Goal: Task Accomplishment & Management: Use online tool/utility

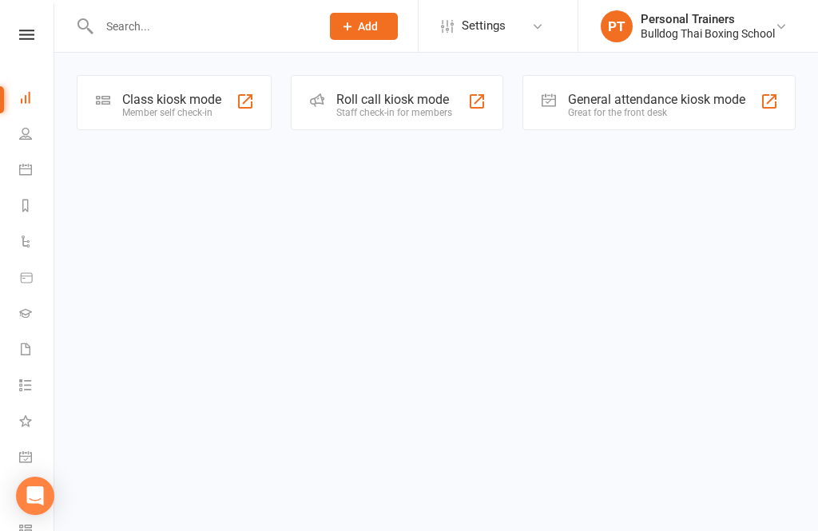
click at [182, 114] on div "Member self check-in" at bounding box center [171, 112] width 99 height 11
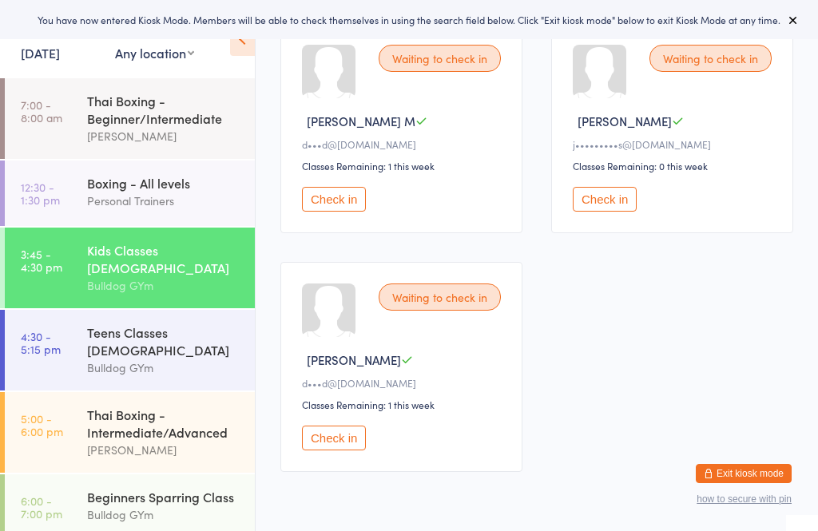
scroll to position [516, 0]
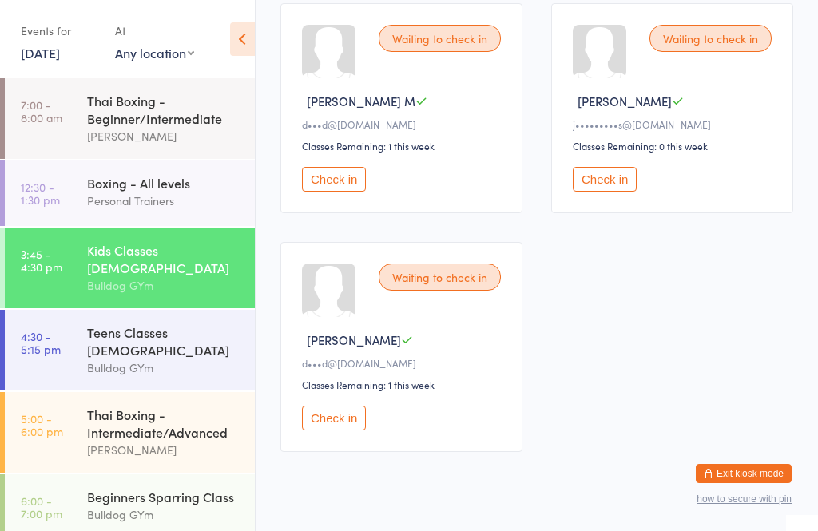
click at [329, 189] on button "Check in" at bounding box center [334, 179] width 64 height 25
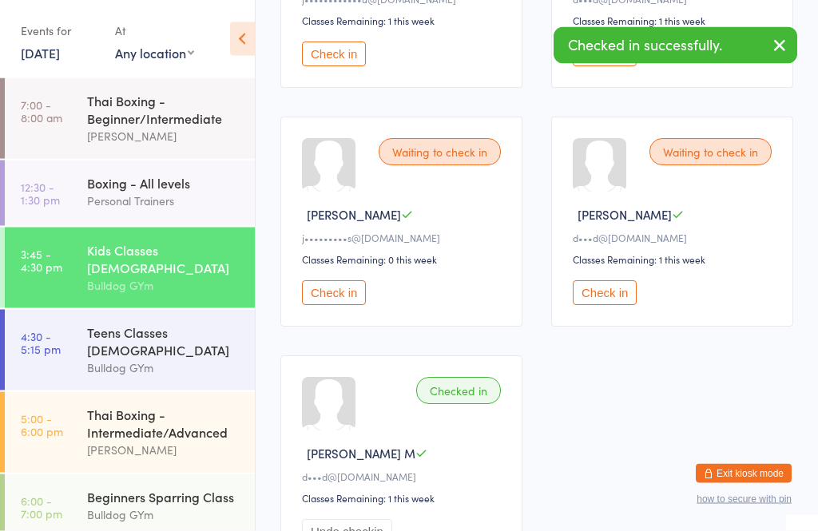
scroll to position [403, 0]
click at [328, 305] on button "Check in" at bounding box center [334, 293] width 64 height 25
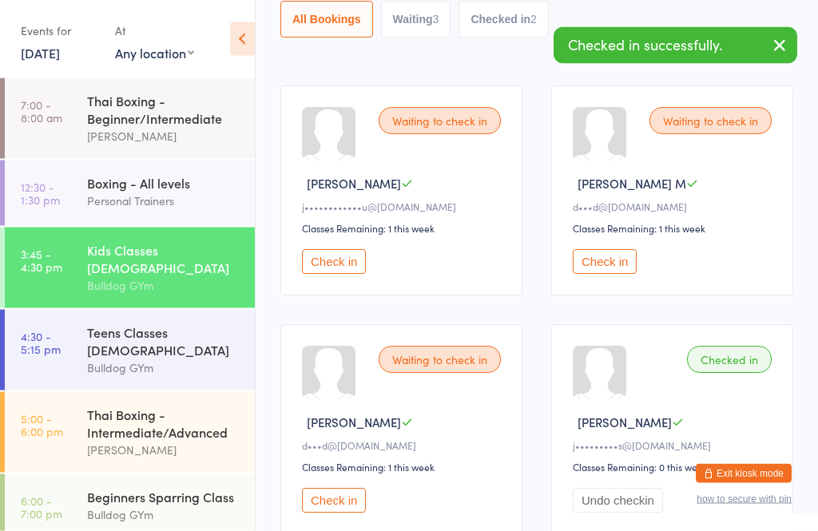
click at [602, 272] on button "Check in" at bounding box center [605, 262] width 64 height 25
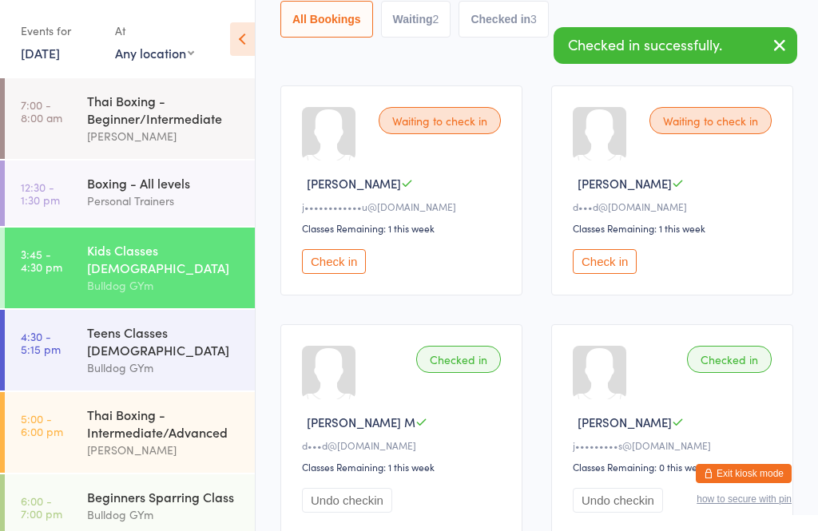
click at [613, 268] on button "Check in" at bounding box center [605, 261] width 64 height 25
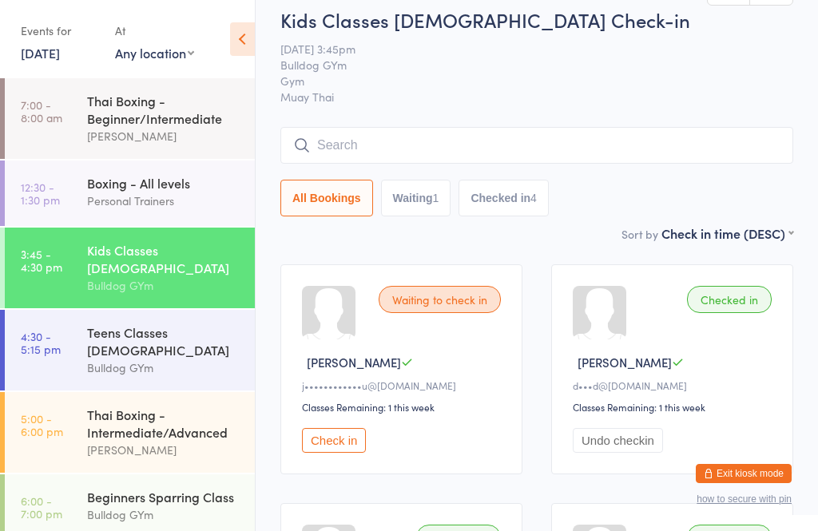
scroll to position [0, 0]
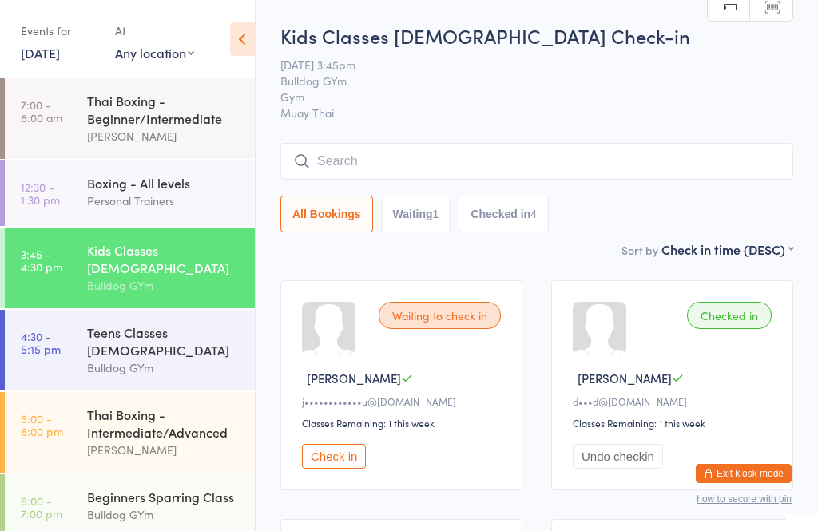
click at [417, 222] on button "Waiting 1" at bounding box center [416, 214] width 70 height 37
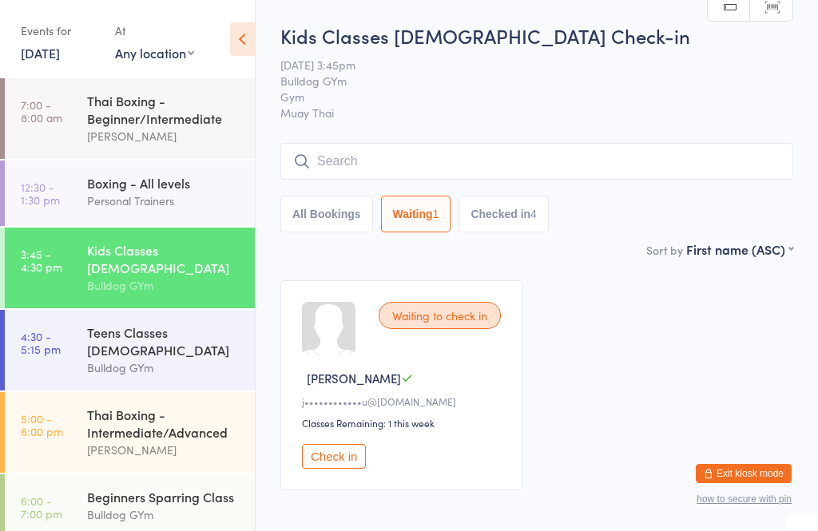
click at [313, 218] on button "All Bookings" at bounding box center [327, 214] width 93 height 37
select select "5"
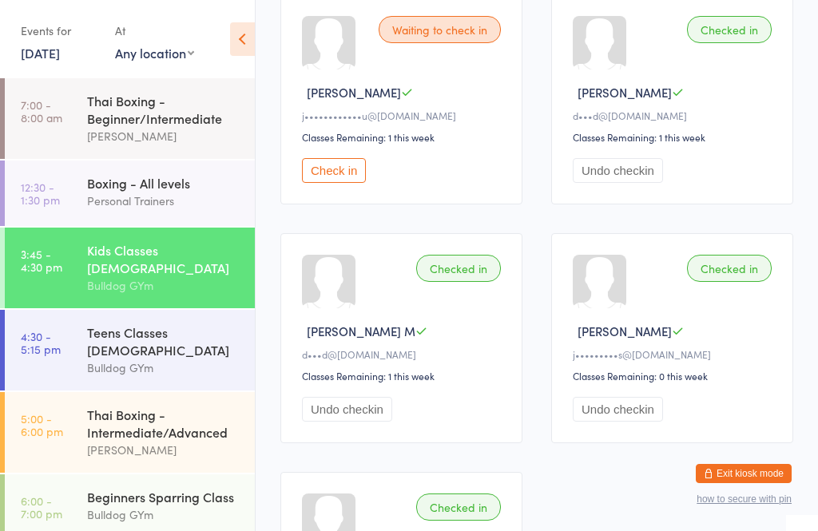
scroll to position [285, 0]
click at [149, 359] on div "Bulldog GYm" at bounding box center [164, 368] width 154 height 18
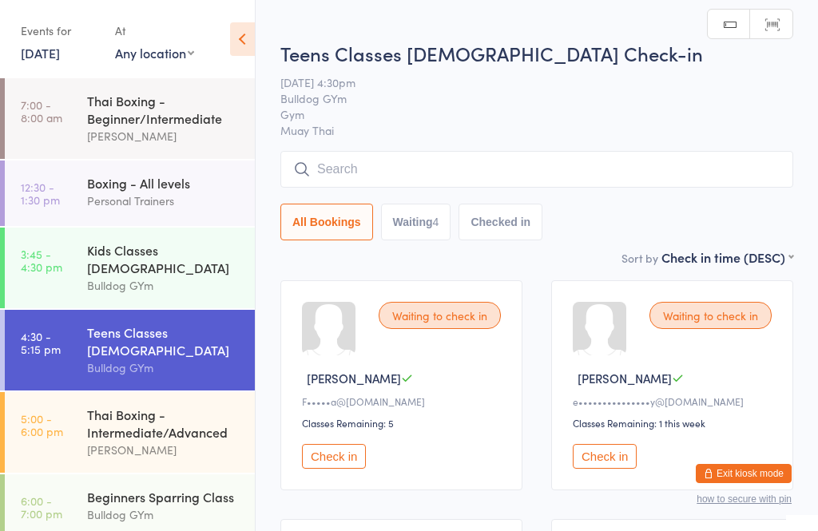
click at [153, 257] on div "Kids Classes 8-12yo" at bounding box center [164, 258] width 154 height 35
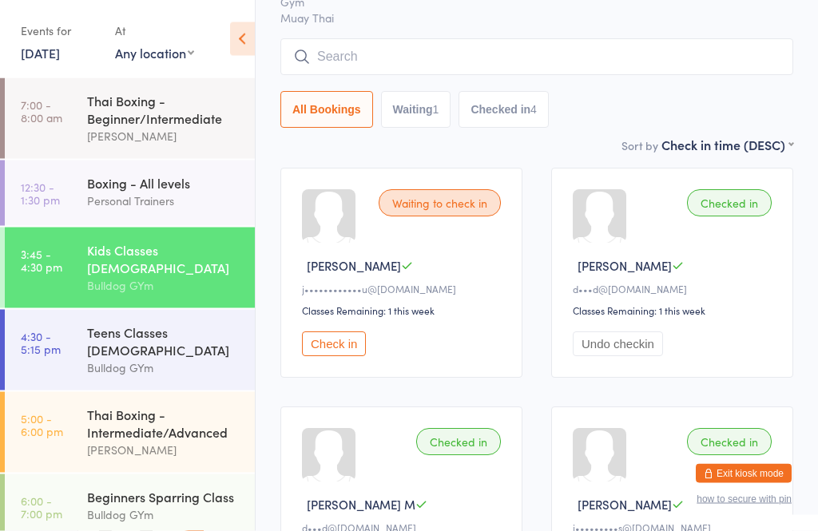
scroll to position [110, 0]
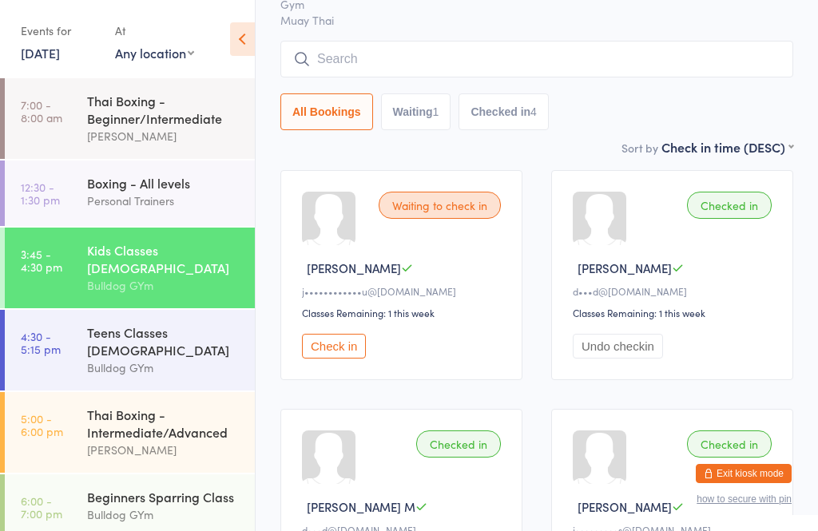
click at [338, 66] on input "search" at bounding box center [537, 59] width 513 height 37
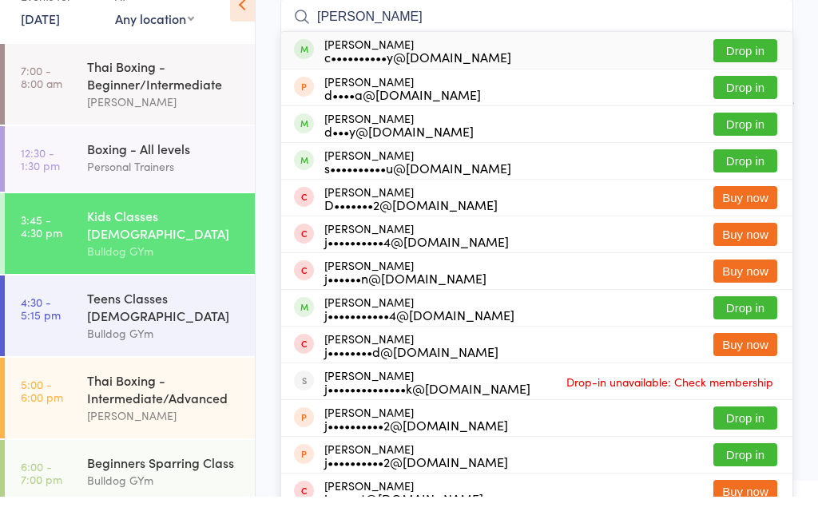
type input "Jack conn"
click at [746, 74] on button "Drop in" at bounding box center [746, 85] width 64 height 23
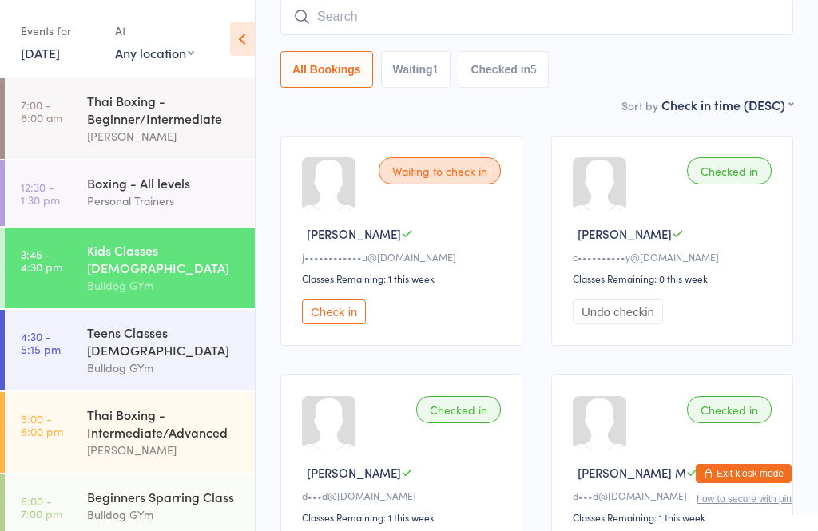
click at [116, 310] on div "Teens Classes 13-16yo Bulldog GYm" at bounding box center [171, 350] width 168 height 81
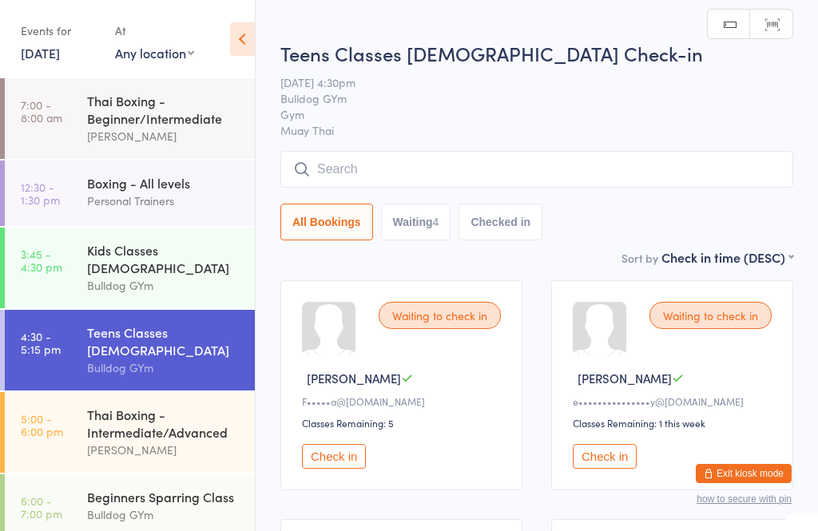
click at [112, 259] on div "Kids Classes 8-12yo" at bounding box center [164, 258] width 154 height 35
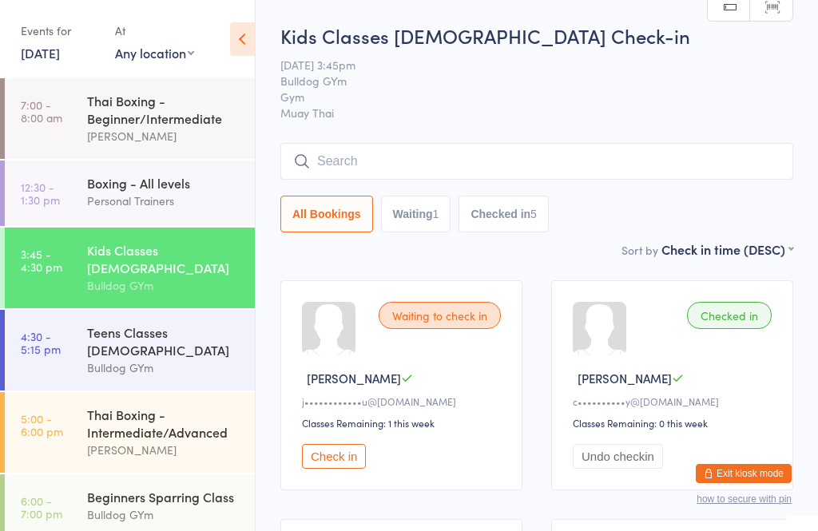
click at [332, 454] on button "Check in" at bounding box center [334, 456] width 64 height 25
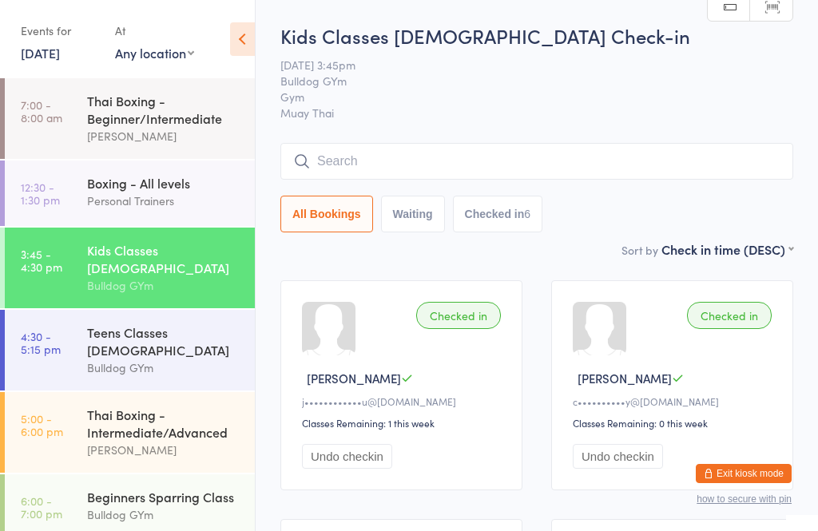
click at [121, 324] on div "Teens Classes 13-16yo" at bounding box center [164, 341] width 154 height 35
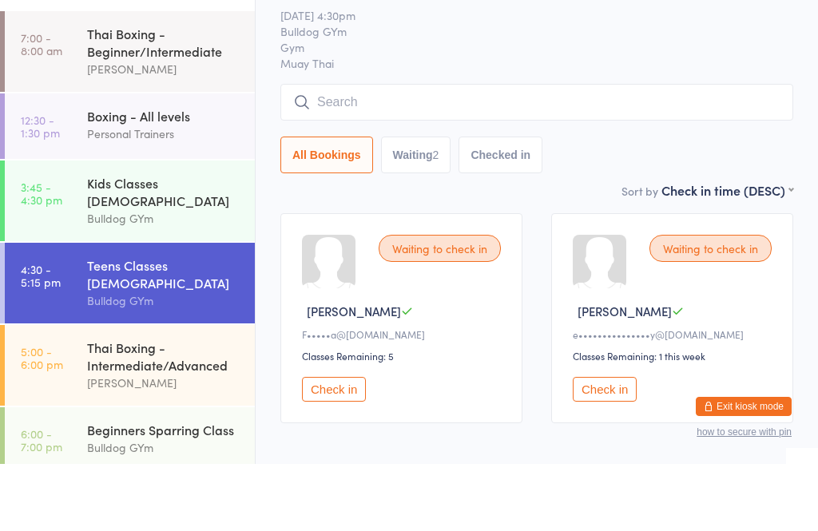
scroll to position [29, 0]
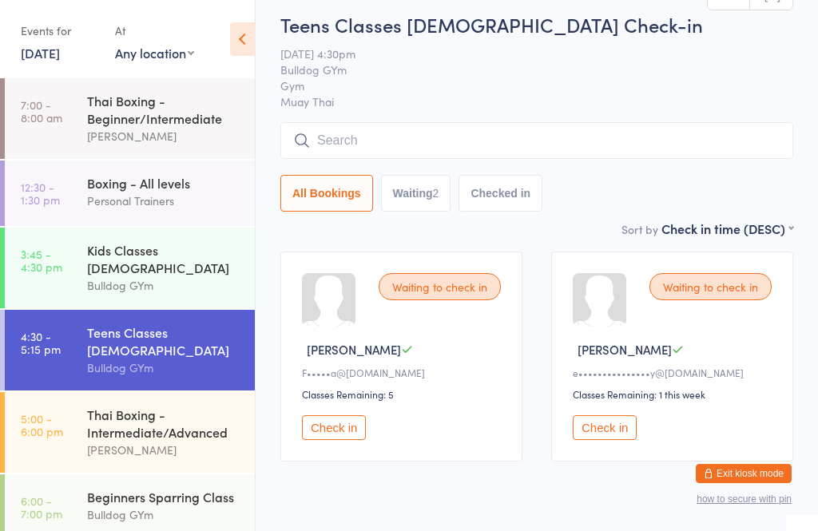
click at [149, 245] on div "Kids Classes 8-12yo" at bounding box center [164, 258] width 154 height 35
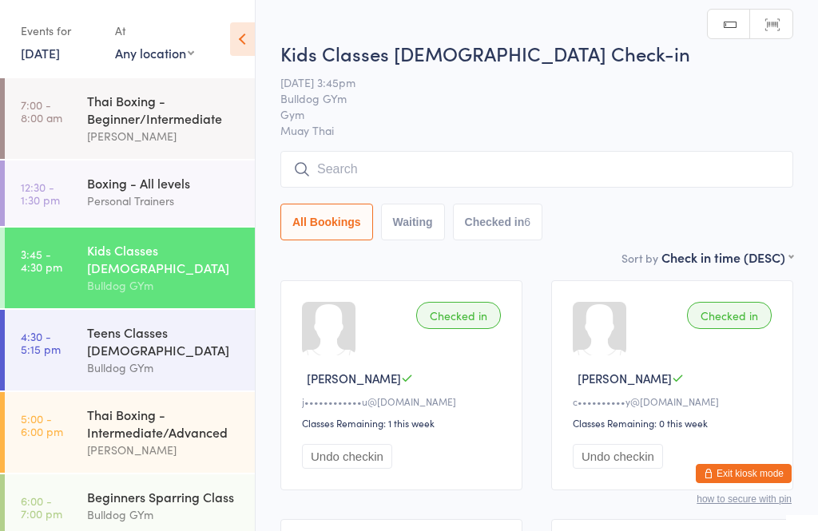
click at [341, 164] on input "search" at bounding box center [537, 169] width 513 height 37
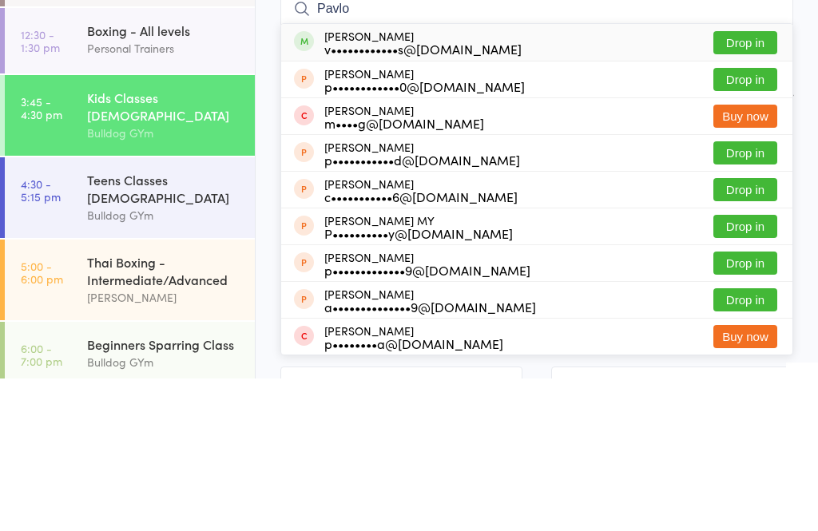
type input "Pavlo"
click at [747, 184] on button "Drop in" at bounding box center [746, 195] width 64 height 23
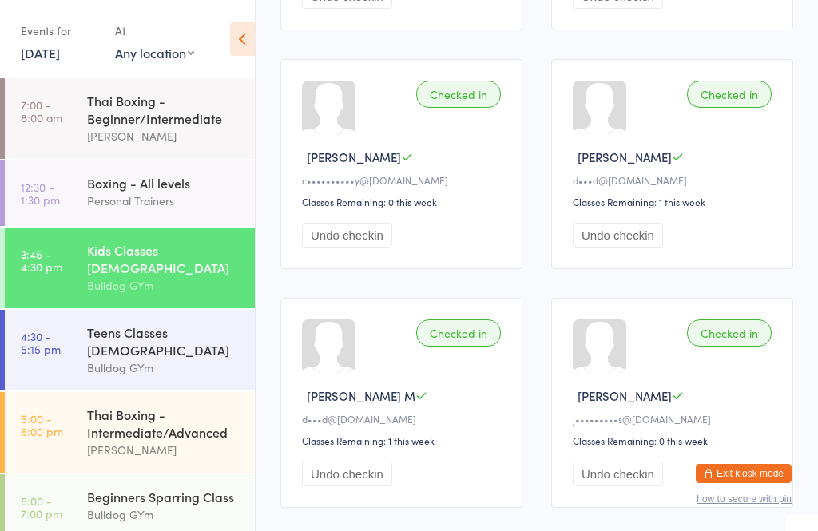
scroll to position [458, 0]
click at [167, 359] on div "Bulldog GYm" at bounding box center [164, 368] width 154 height 18
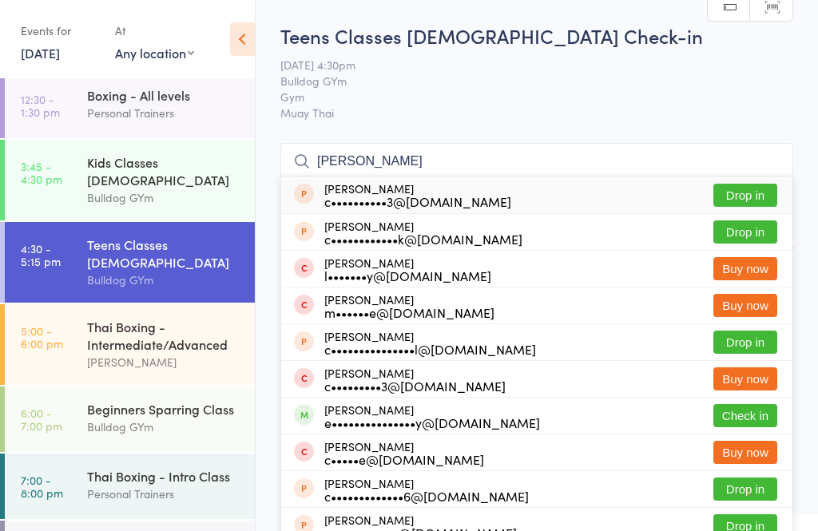
type input "Charlie whitehead"
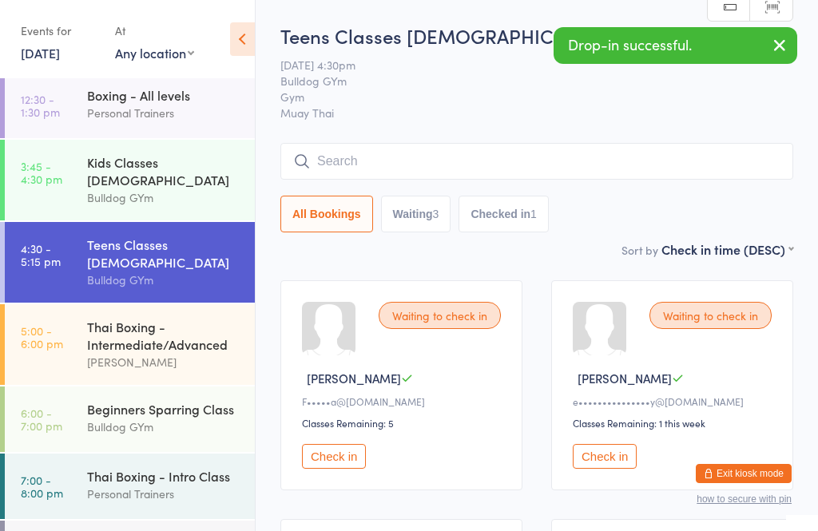
type input "w"
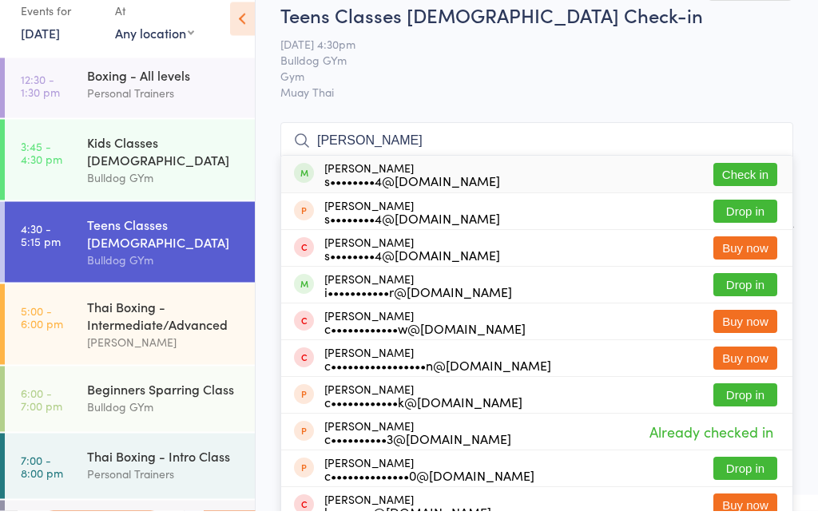
type input "charlie whitehead"
click at [728, 184] on button "Check in" at bounding box center [746, 195] width 64 height 23
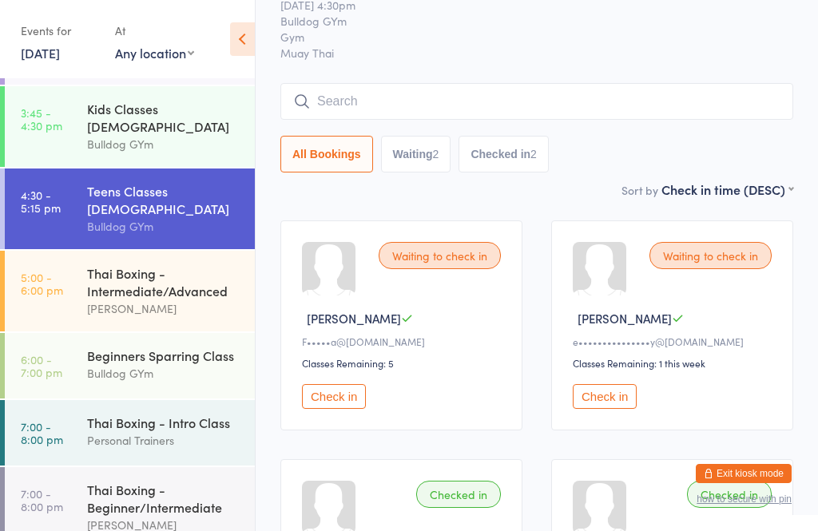
scroll to position [139, 0]
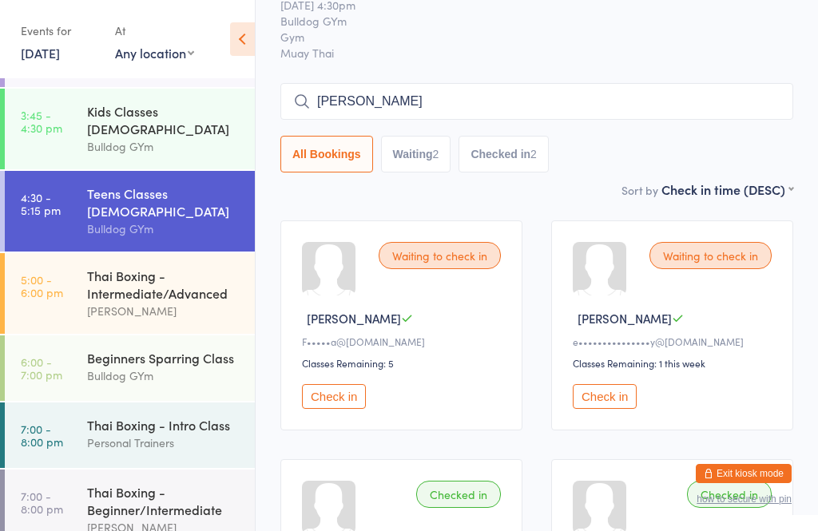
type input "Nathan kermann"
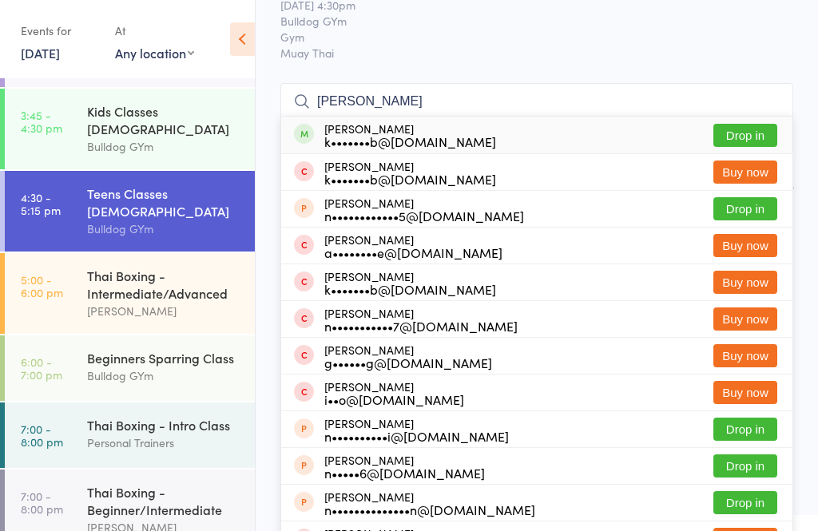
click at [755, 132] on button "Drop in" at bounding box center [746, 135] width 64 height 23
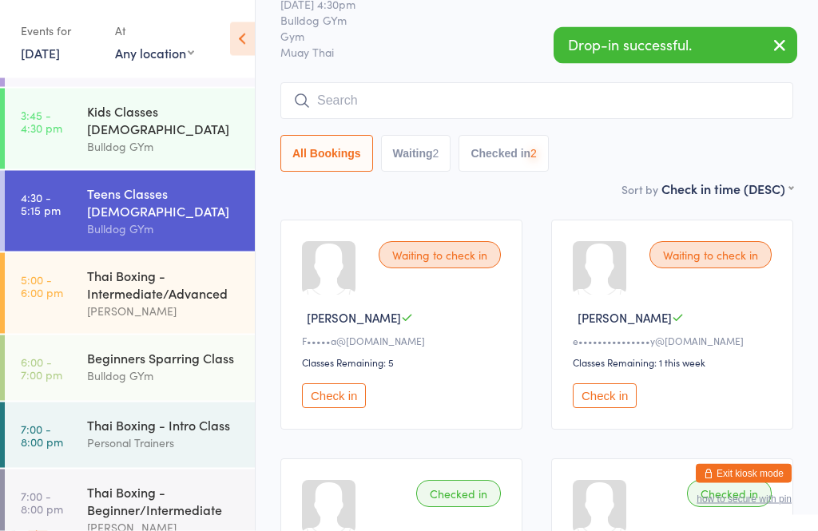
scroll to position [61, 0]
click at [344, 388] on div "Waiting to check in Antonio G F•••••a@2mp.com.au Classes Remaining: 5 Check in" at bounding box center [402, 325] width 242 height 210
click at [339, 408] on button "Check in" at bounding box center [334, 396] width 64 height 25
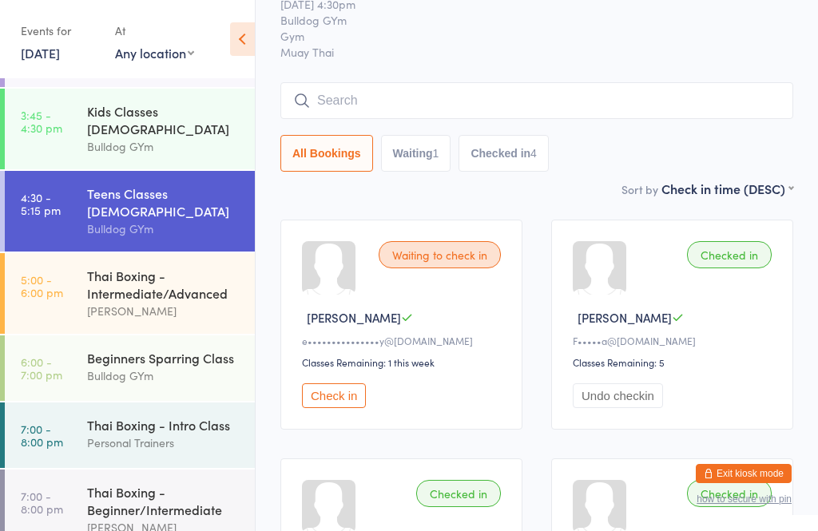
click at [655, 88] on input "search" at bounding box center [537, 100] width 513 height 37
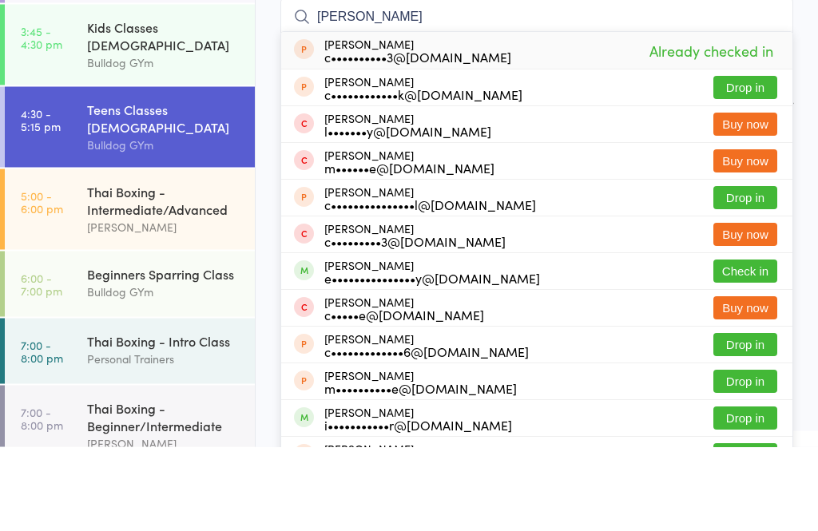
scroll to position [88, 0]
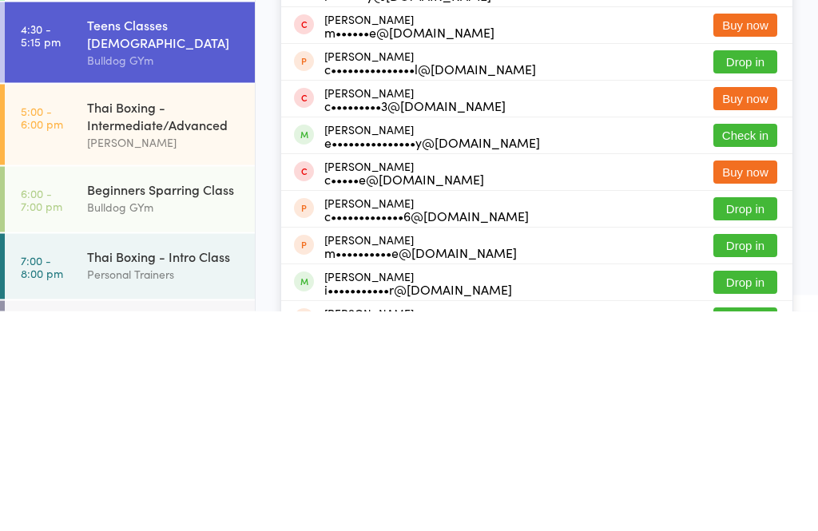
type input "Charlie"
click at [754, 344] on button "Check in" at bounding box center [746, 355] width 64 height 23
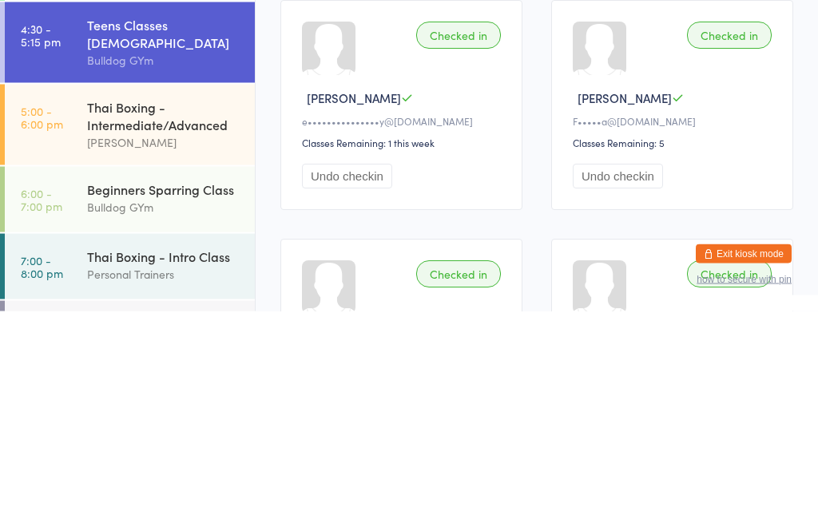
scroll to position [35, 0]
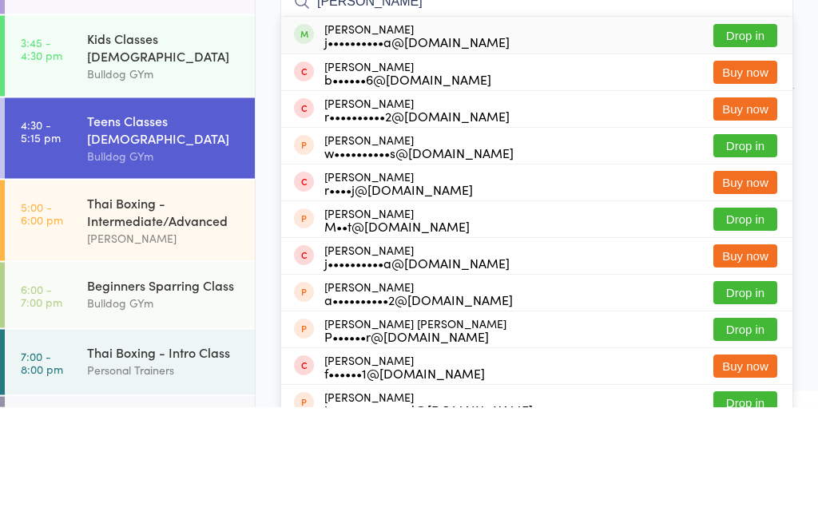
type input "Noah jones"
click at [761, 149] on button "Drop in" at bounding box center [746, 160] width 64 height 23
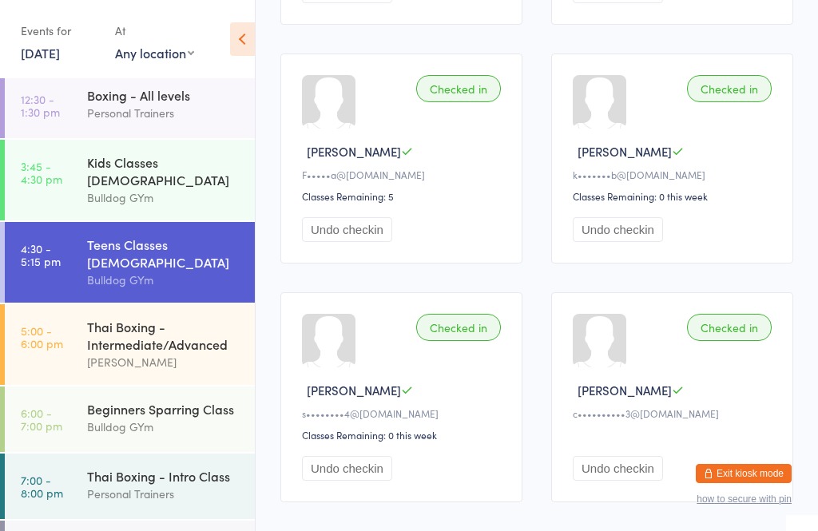
scroll to position [516, 0]
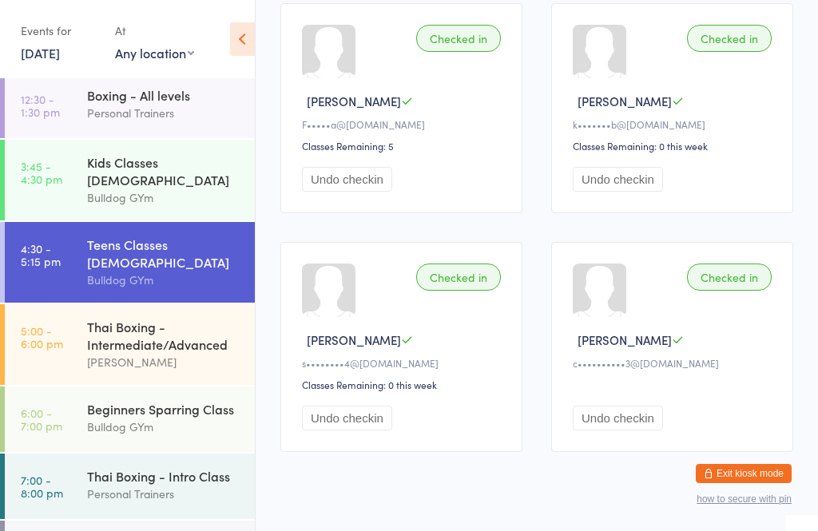
click at [143, 318] on div "Thai Boxing - Intermediate/Advanced" at bounding box center [164, 335] width 154 height 35
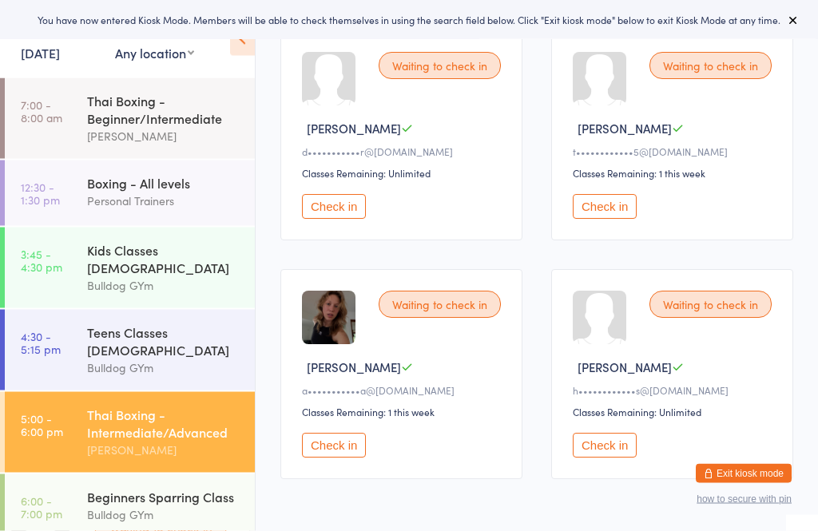
scroll to position [257, 0]
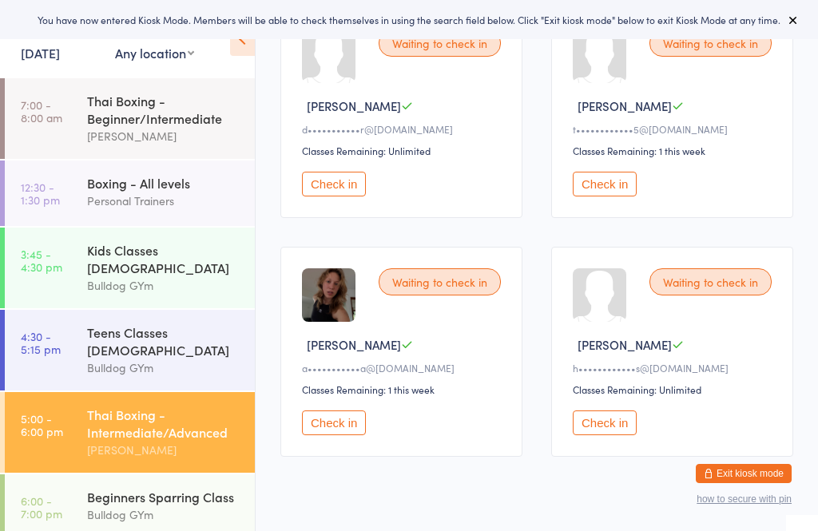
click at [339, 429] on button "Check in" at bounding box center [334, 423] width 64 height 25
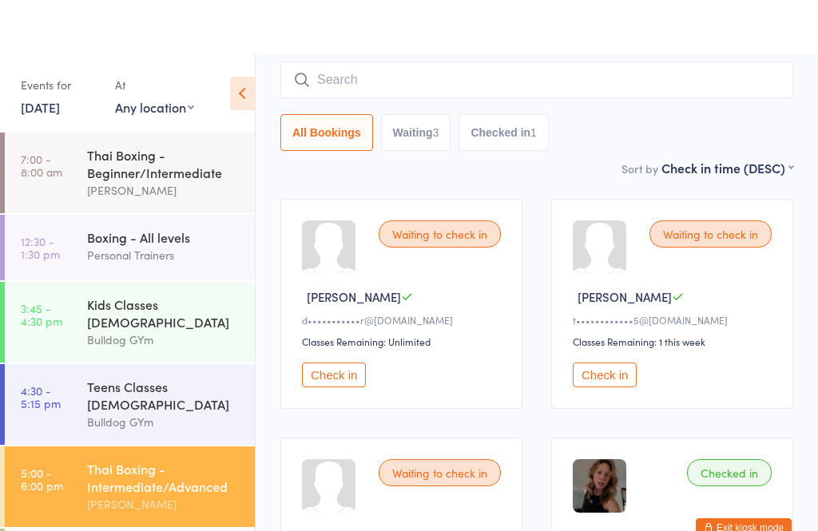
scroll to position [0, 0]
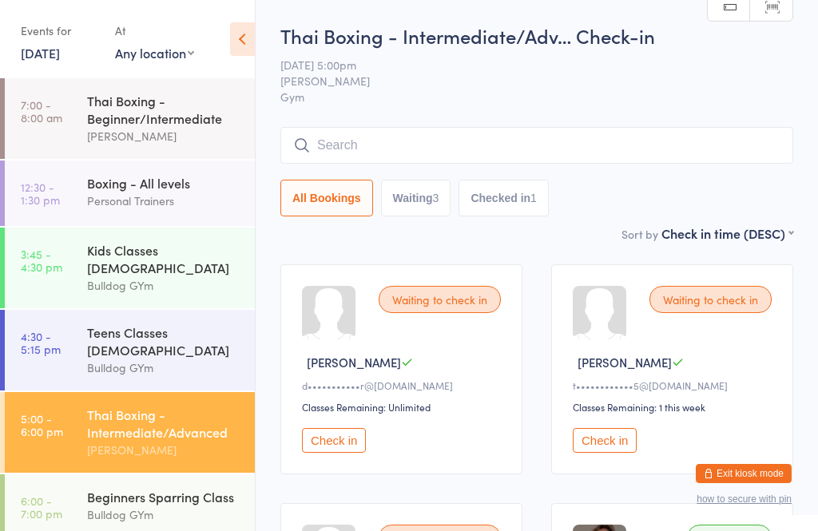
click at [495, 147] on input "search" at bounding box center [537, 145] width 513 height 37
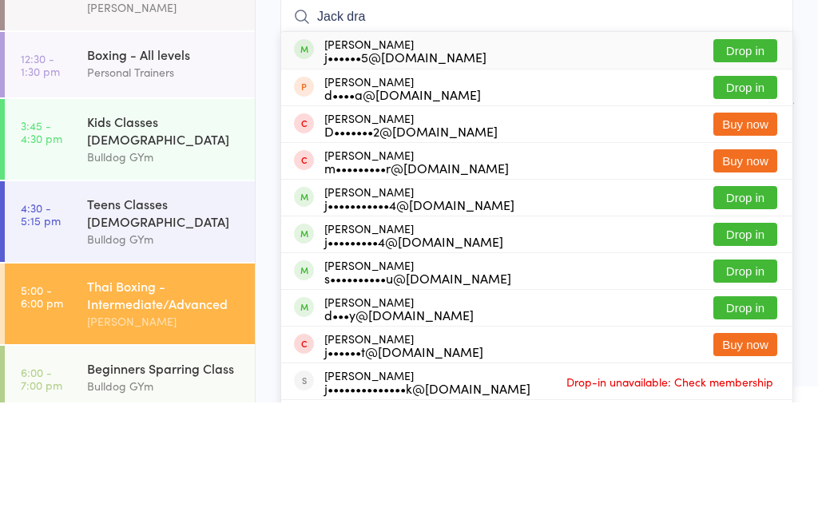
type input "Jack dra"
click at [768, 168] on button "Drop in" at bounding box center [746, 179] width 64 height 23
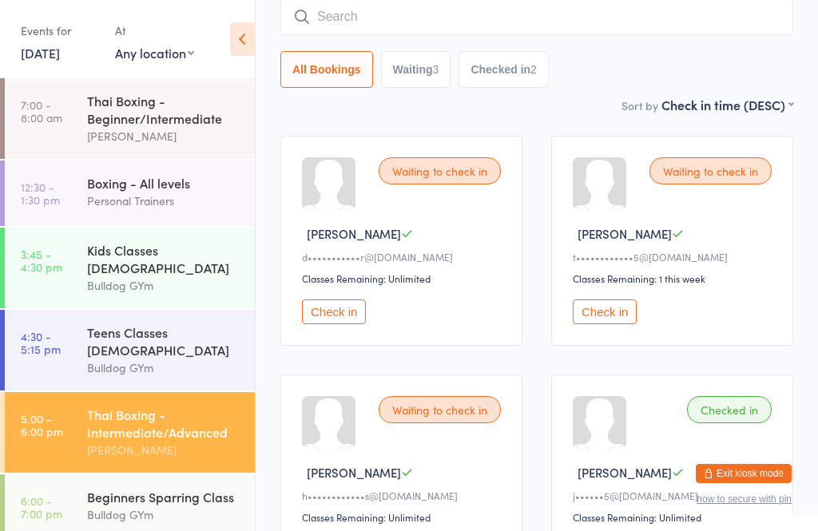
click at [160, 416] on div "Thai Boxing - Intermediate/Advanced" at bounding box center [164, 423] width 154 height 35
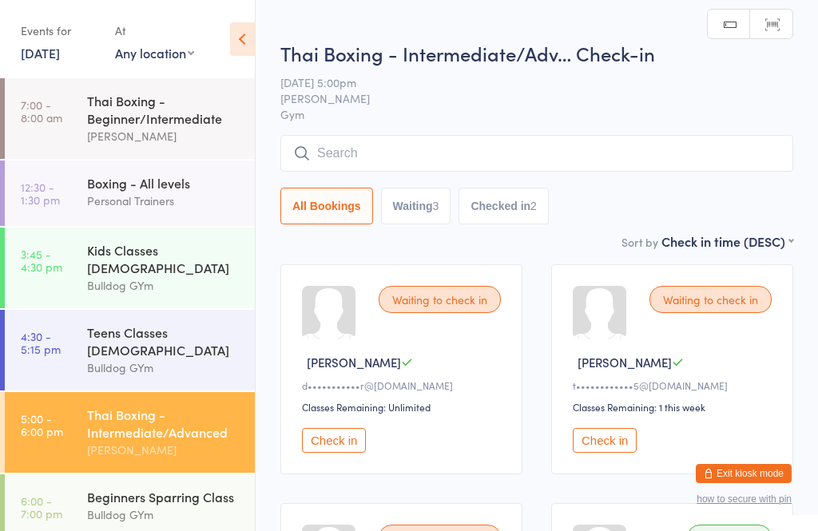
click at [454, 165] on input "search" at bounding box center [537, 153] width 513 height 37
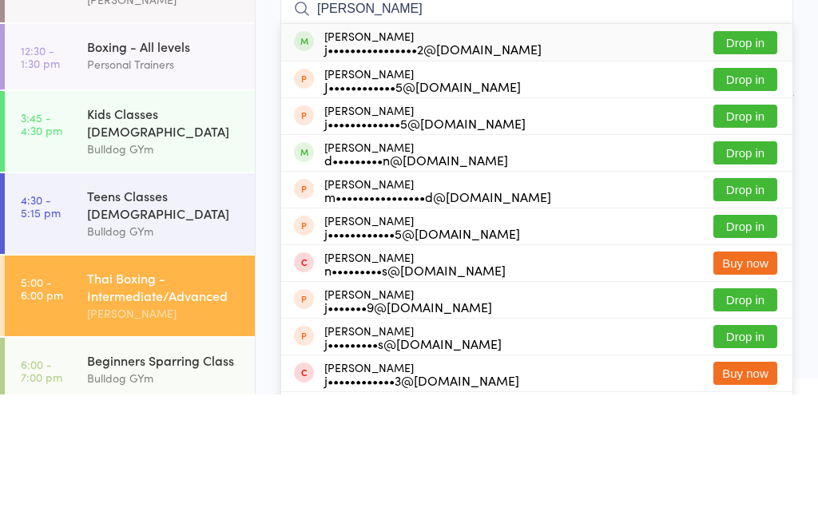
type input "Jordan greg"
click at [776, 168] on button "Drop in" at bounding box center [746, 179] width 64 height 23
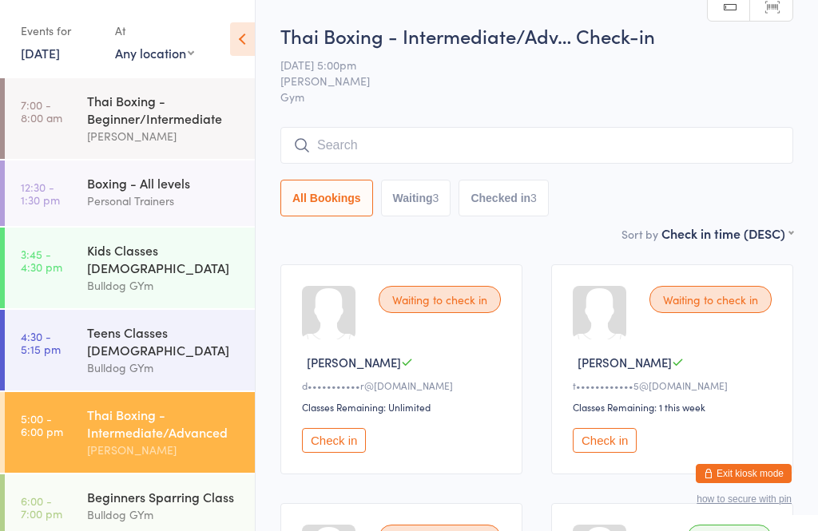
click at [418, 129] on input "search" at bounding box center [537, 145] width 513 height 37
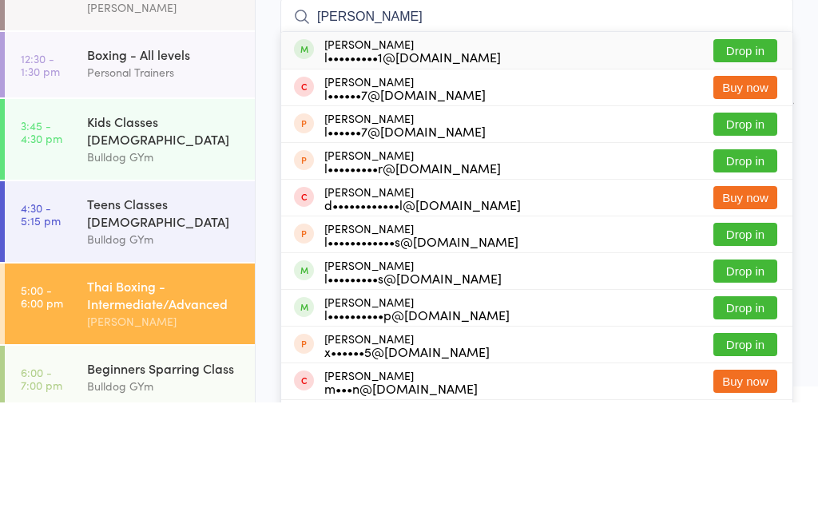
type input "Lachlan bate"
click at [754, 161] on div "Lachlan Bates l•••••••••1@gmail.com Drop in" at bounding box center [536, 179] width 511 height 37
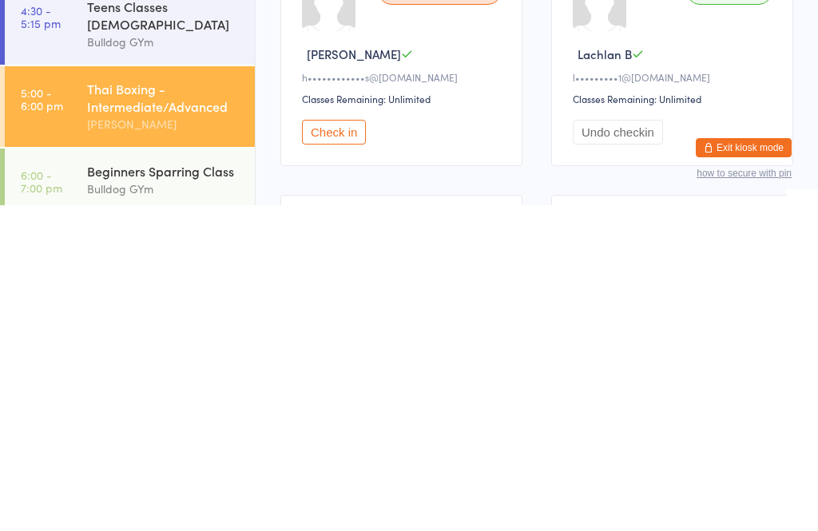
click at [308, 446] on button "Check in" at bounding box center [334, 458] width 64 height 25
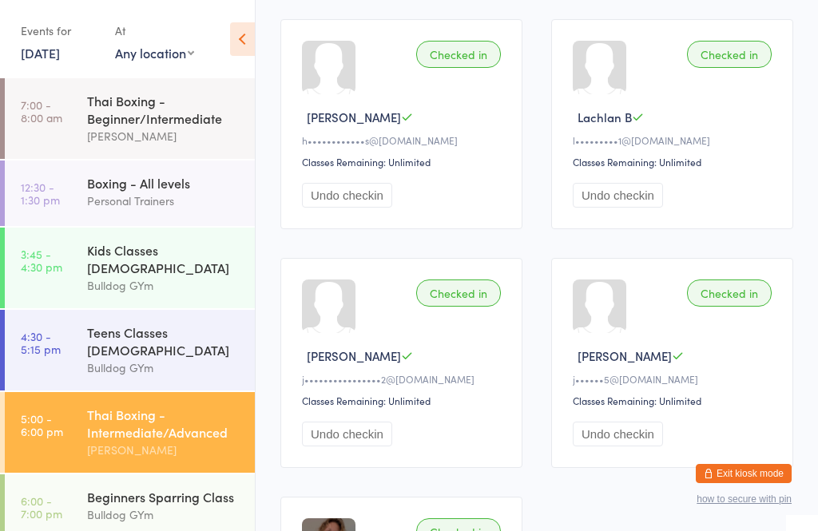
scroll to position [470, 0]
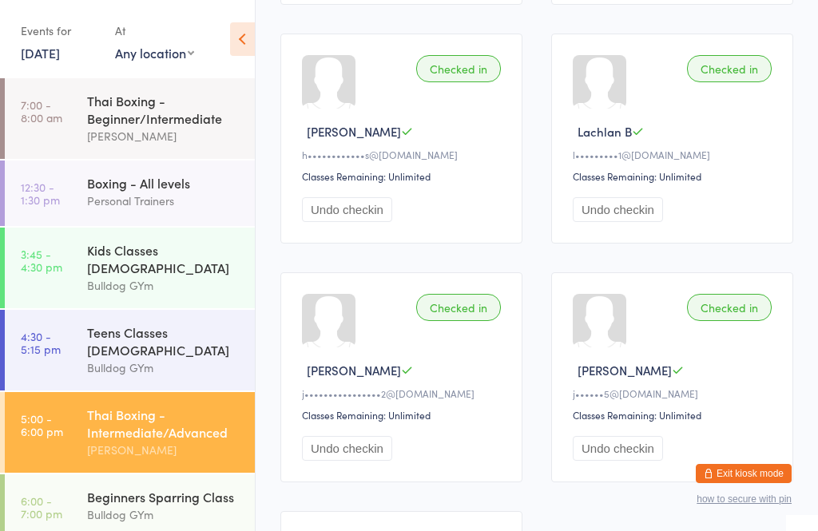
click at [475, 75] on div "Checked in" at bounding box center [458, 68] width 85 height 27
click at [454, 68] on div "Checked in" at bounding box center [458, 68] width 85 height 27
click at [462, 82] on div "Checked in" at bounding box center [458, 68] width 85 height 27
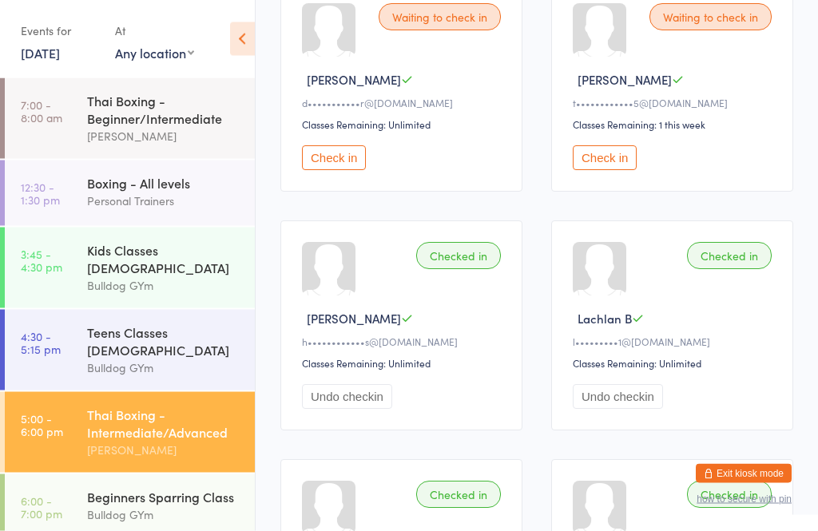
scroll to position [314, 0]
